Goal: Task Accomplishment & Management: Use online tool/utility

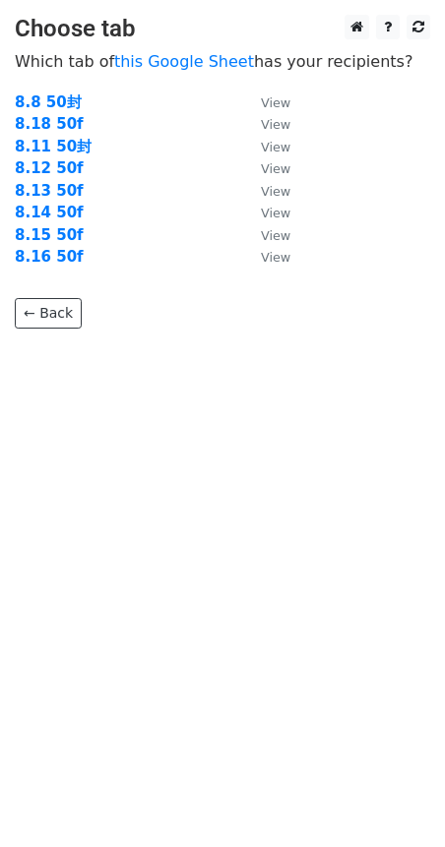
click at [32, 125] on strong "8.18 50f" at bounding box center [49, 124] width 69 height 18
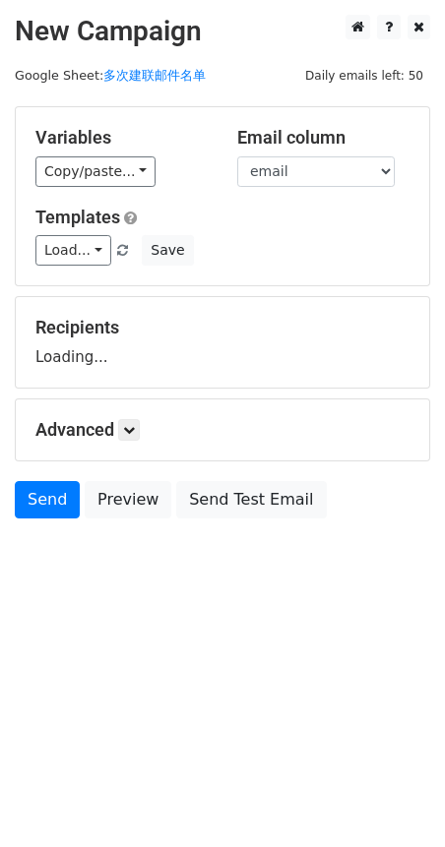
click at [126, 172] on link "Copy/paste..." at bounding box center [95, 171] width 120 height 30
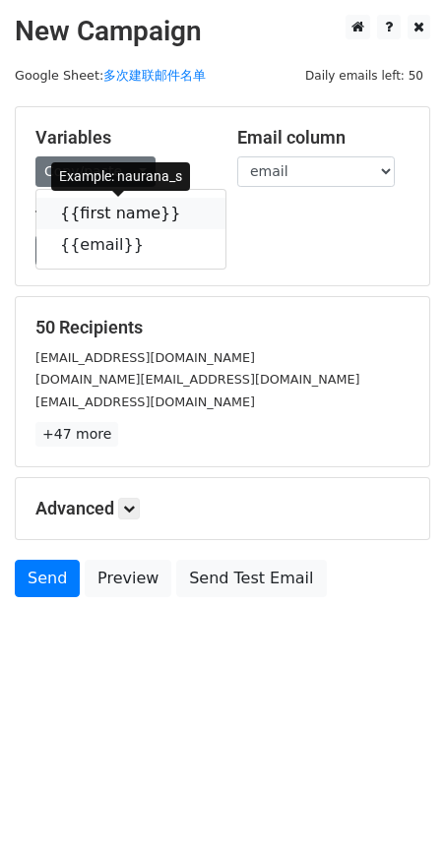
drag, startPoint x: 102, startPoint y: 213, endPoint x: 27, endPoint y: 227, distance: 77.0
click at [102, 213] on link "{{first name}}" at bounding box center [130, 213] width 189 height 31
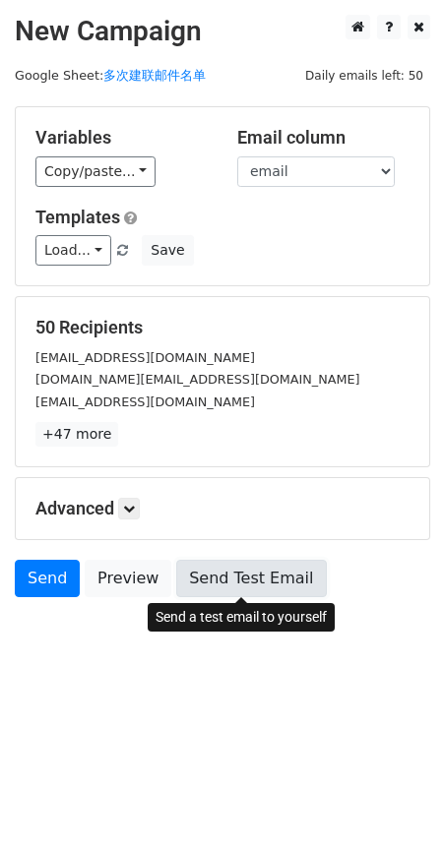
click at [234, 577] on link "Send Test Email" at bounding box center [251, 578] width 150 height 37
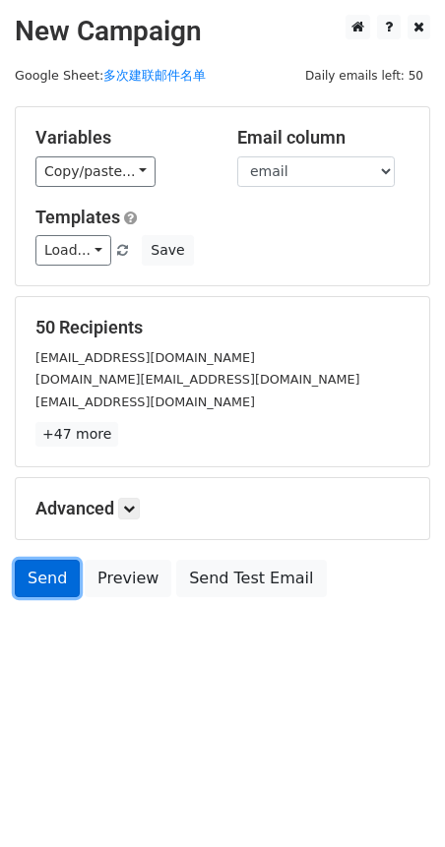
click at [26, 582] on link "Send" at bounding box center [47, 578] width 65 height 37
